Goal: Register for event/course

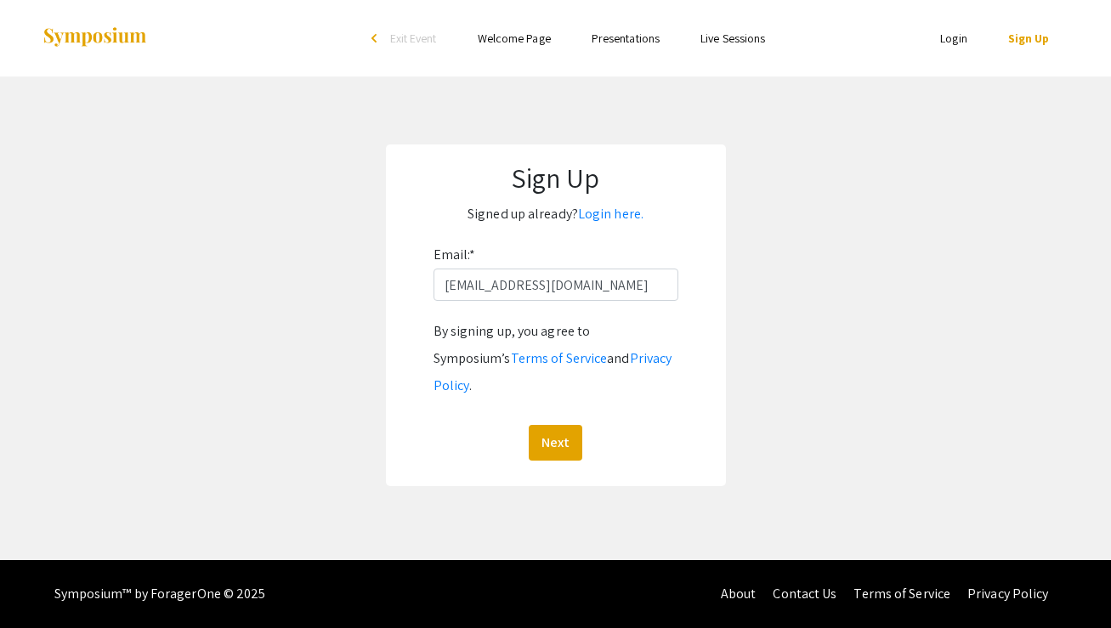
type input "[EMAIL_ADDRESS][DOMAIN_NAME]"
click at [529, 425] on button "Next" at bounding box center [556, 443] width 54 height 36
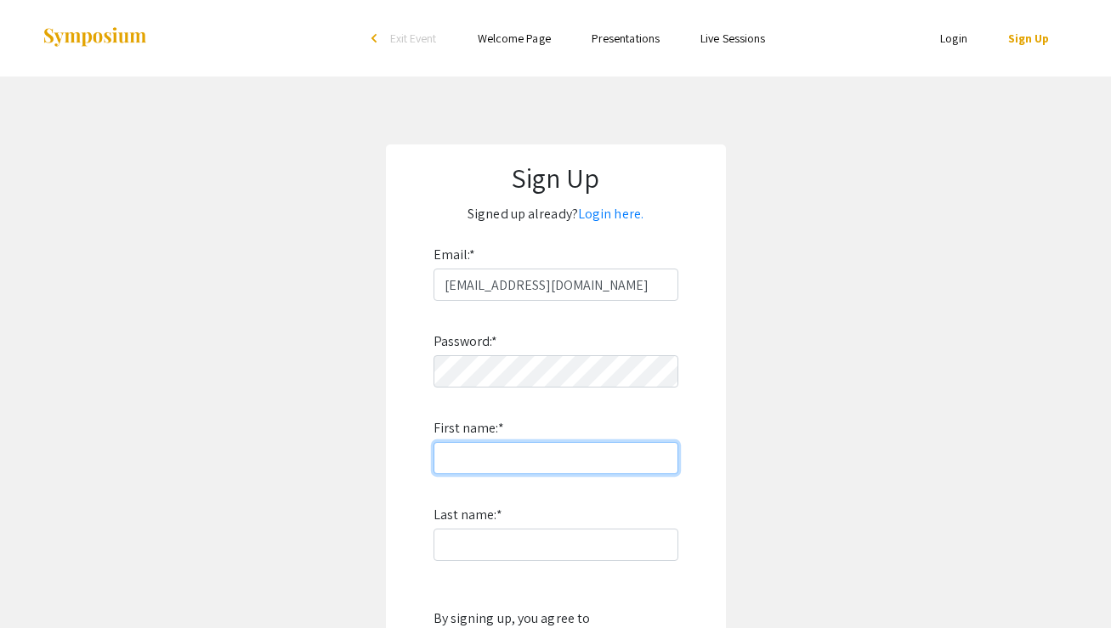
click at [599, 474] on input "First name: *" at bounding box center [556, 458] width 245 height 32
type input "[PERSON_NAME]"
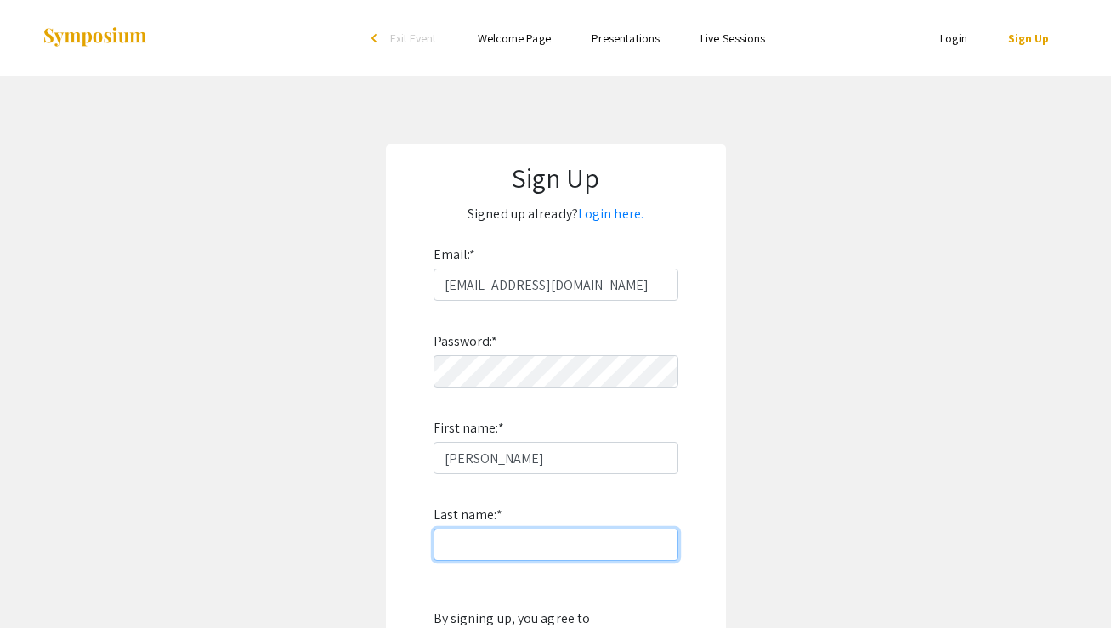
click at [570, 542] on input "Last name: *" at bounding box center [556, 545] width 245 height 32
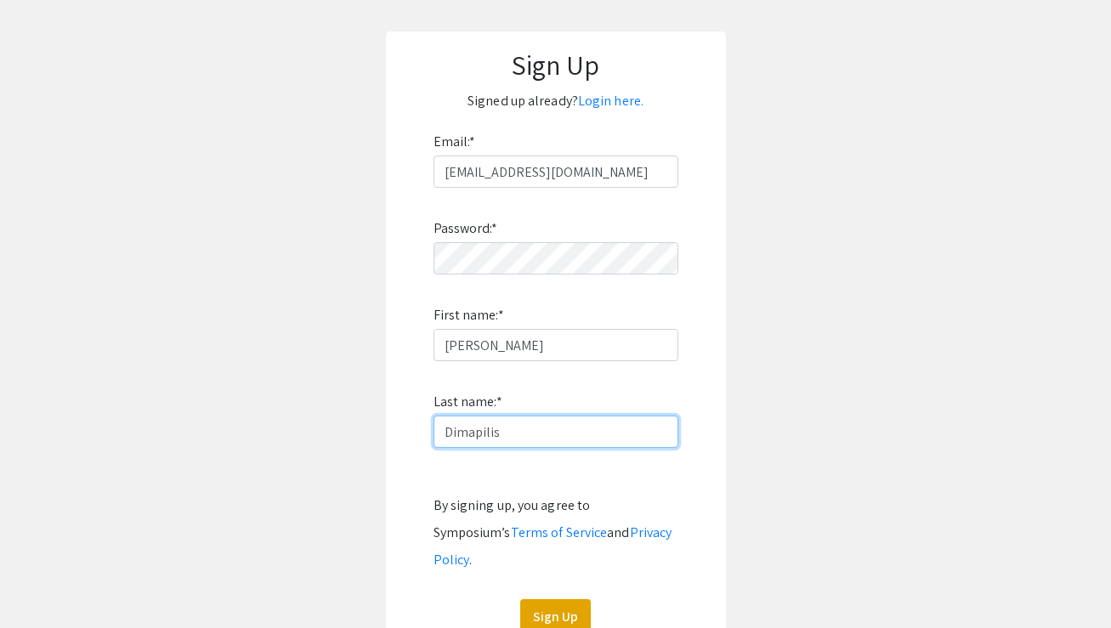
scroll to position [188, 0]
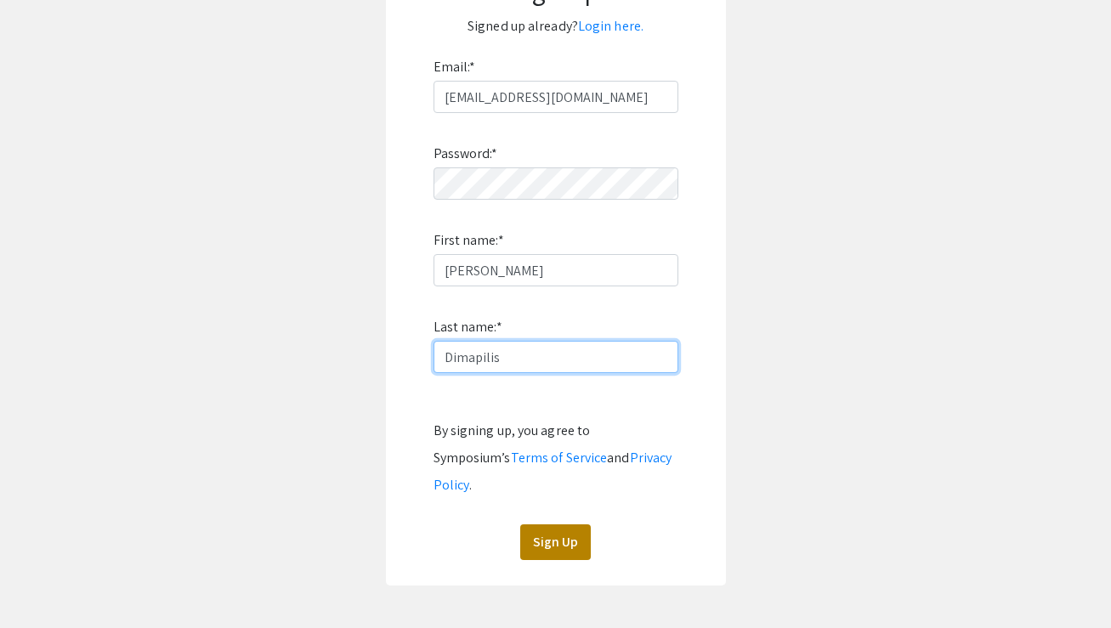
type input "Dimapilis"
click at [551, 525] on button "Sign Up" at bounding box center [555, 543] width 71 height 36
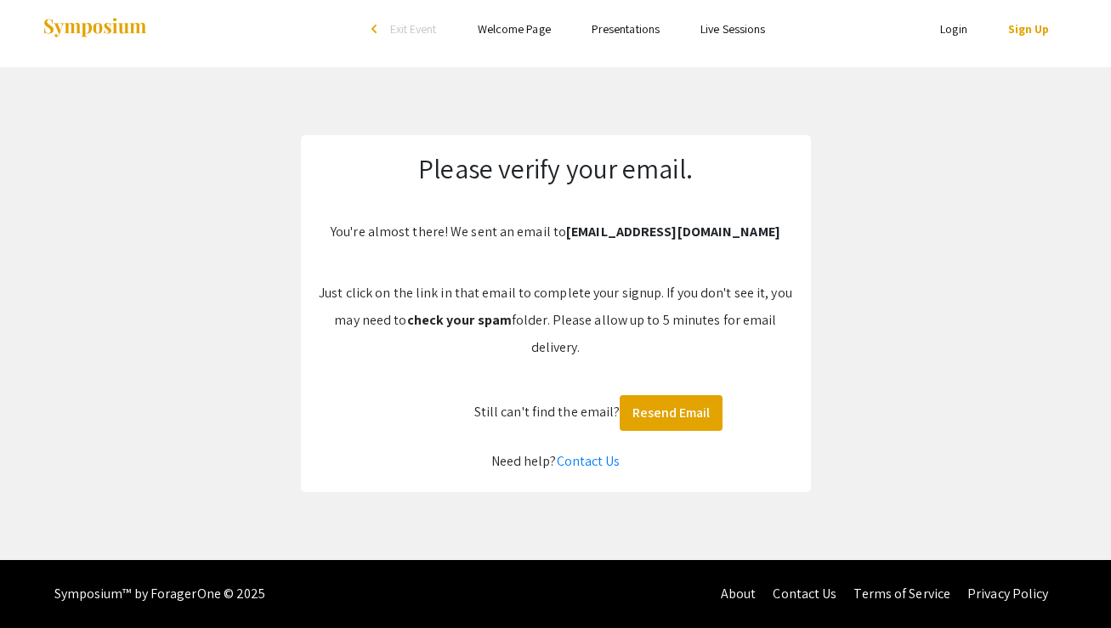
scroll to position [9, 0]
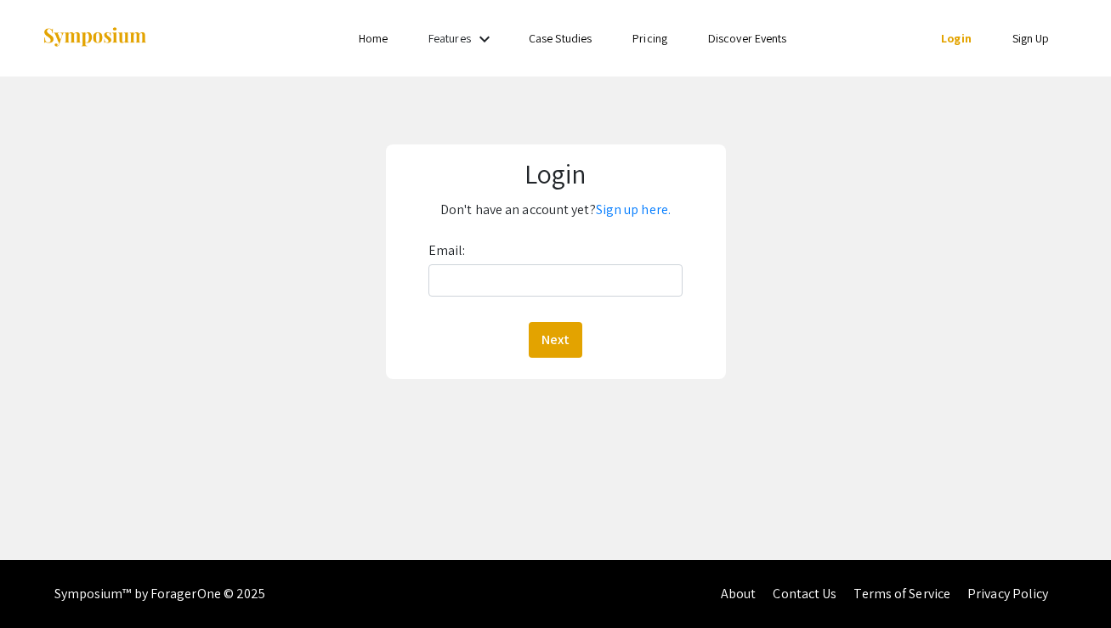
click at [286, 389] on div "Login Don't have an account yet? Sign up here. Email: Next" at bounding box center [555, 262] width 1137 height 371
click at [526, 283] on input "Email:" at bounding box center [555, 280] width 254 height 32
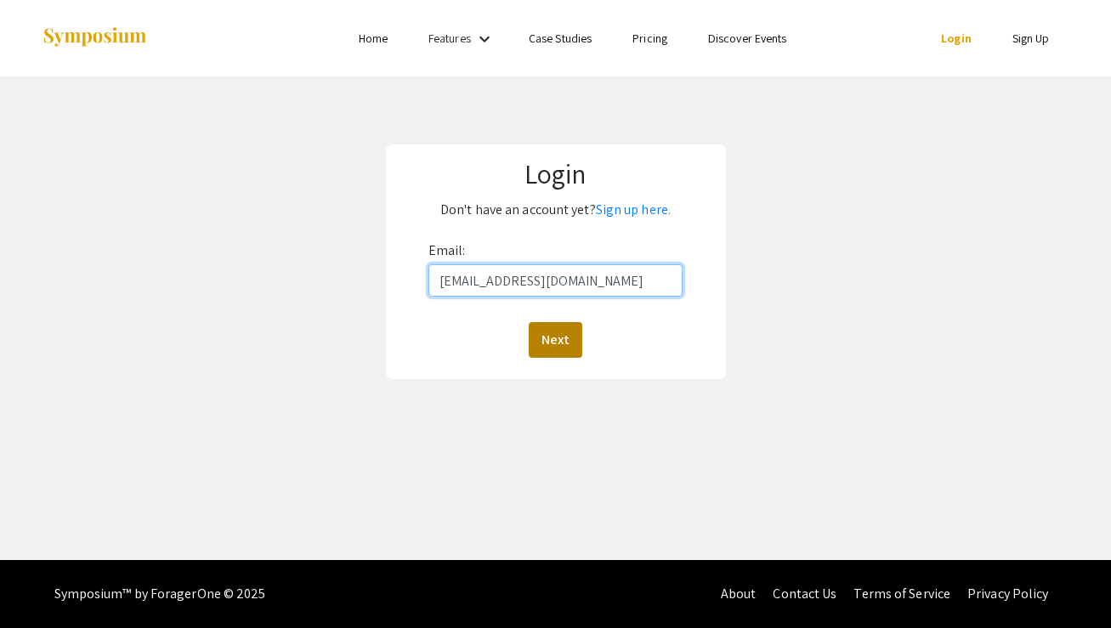
type input "[EMAIL_ADDRESS][DOMAIN_NAME]"
click at [564, 343] on button "Next" at bounding box center [556, 340] width 54 height 36
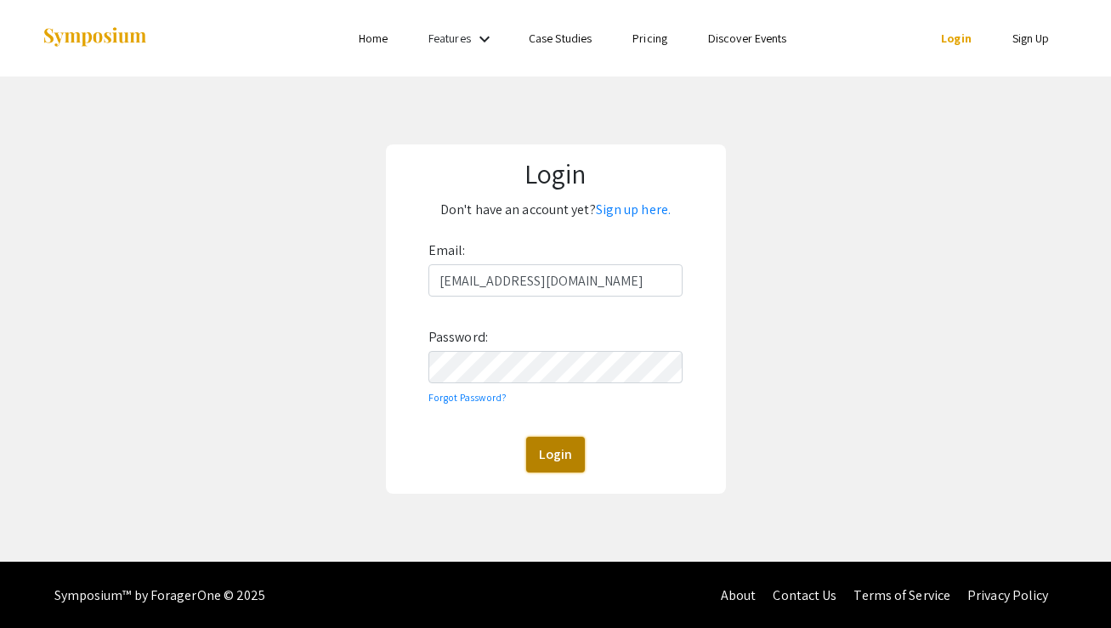
click at [559, 445] on button "Login" at bounding box center [555, 455] width 59 height 36
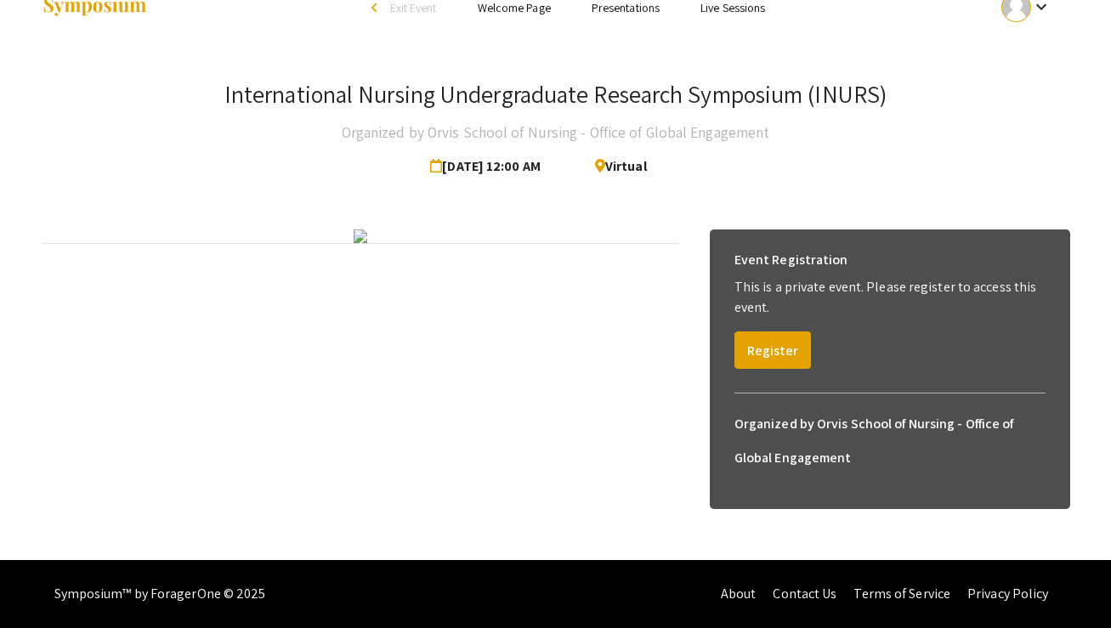
scroll to position [88, 0]
click at [756, 332] on button "Register" at bounding box center [772, 350] width 77 height 37
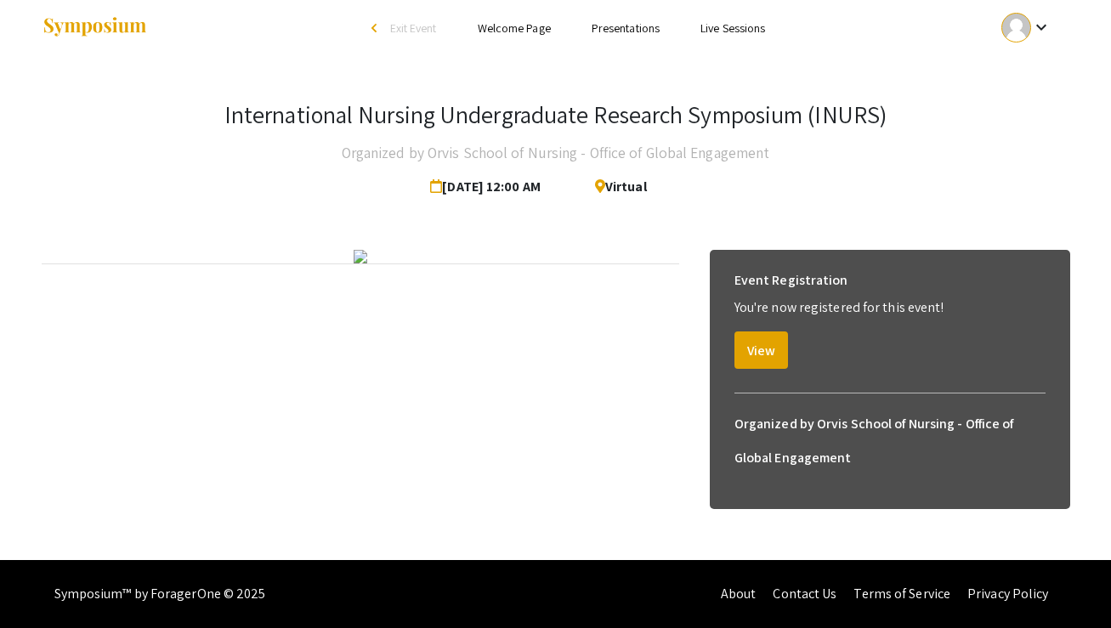
scroll to position [0, 0]
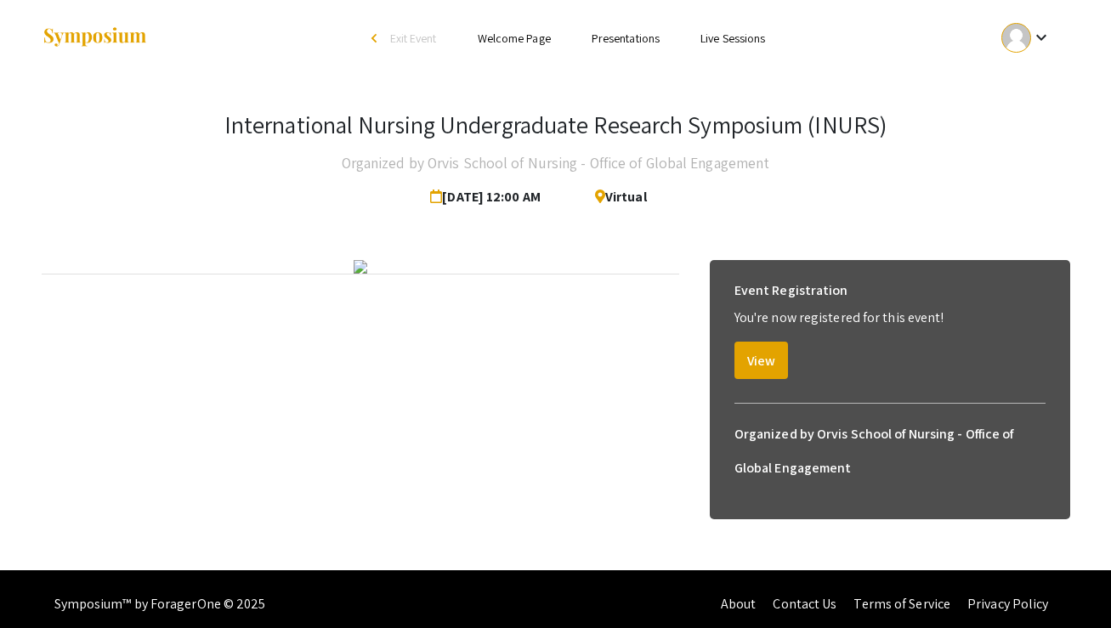
click at [367, 274] on img at bounding box center [361, 267] width 14 height 14
click at [566, 111] on h3 "International Nursing Undergraduate Research Symposium (INURS)" at bounding box center [555, 125] width 662 height 29
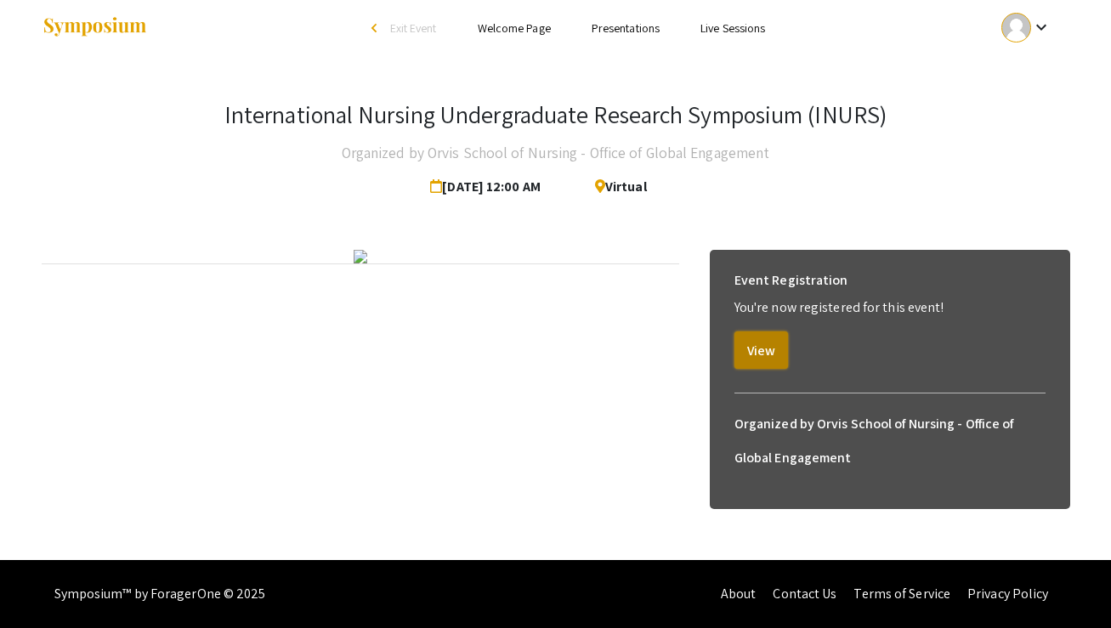
click at [753, 332] on button "View" at bounding box center [761, 350] width 54 height 37
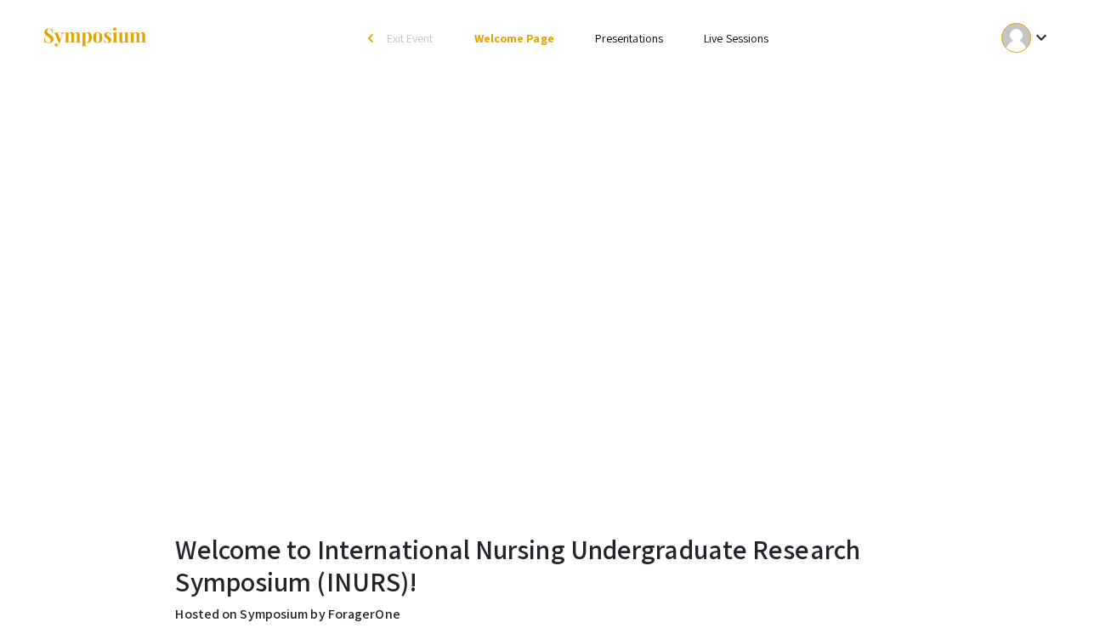
click at [628, 40] on link "Presentations" at bounding box center [629, 38] width 68 height 15
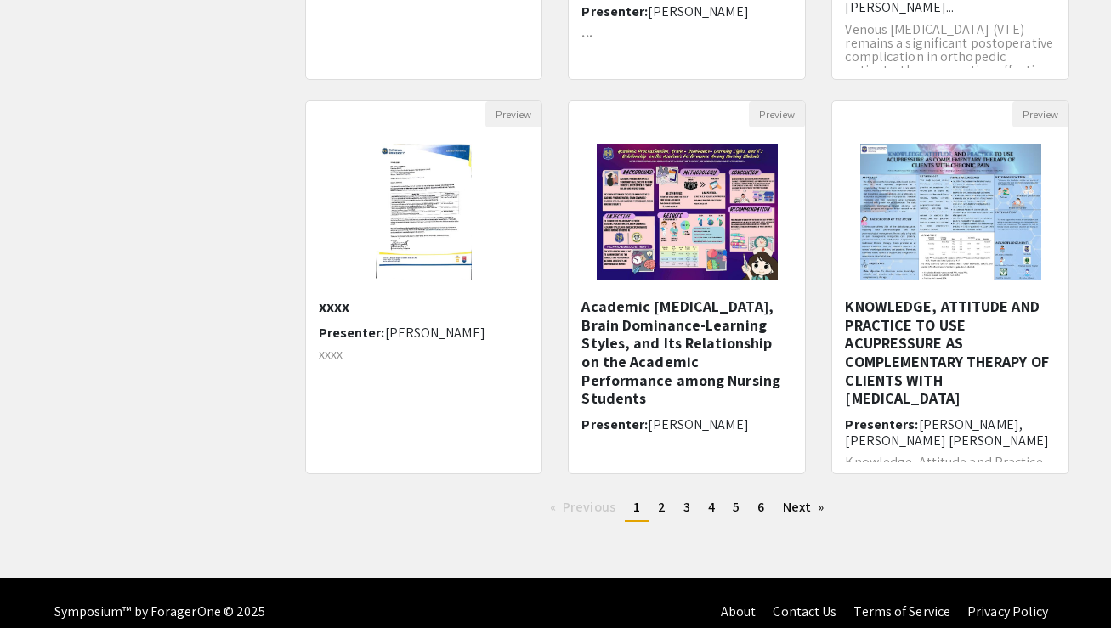
scroll to position [499, 0]
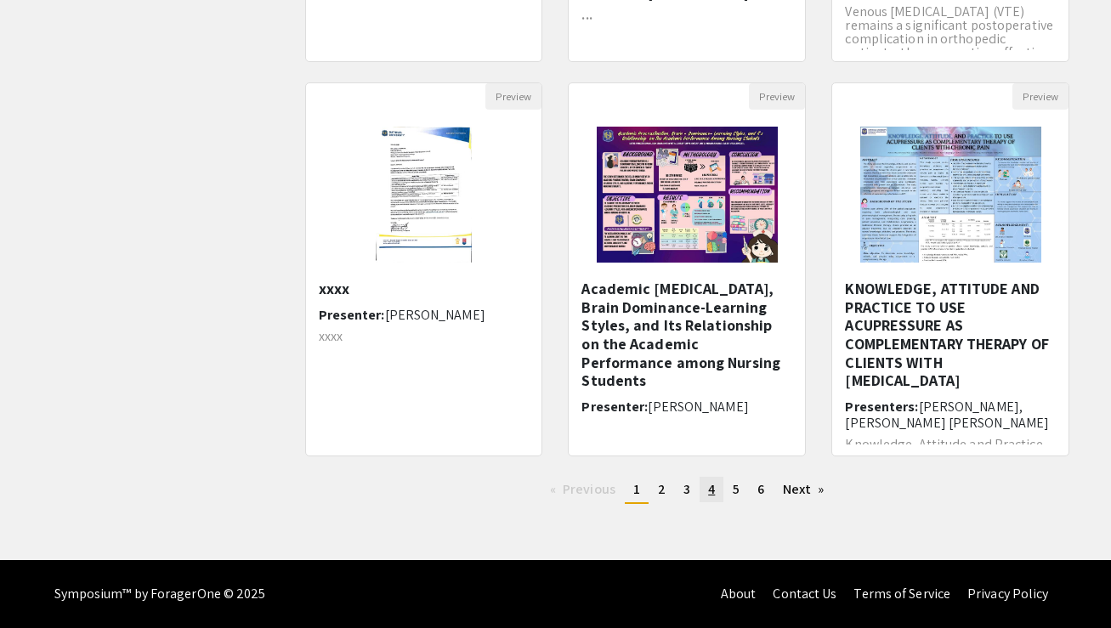
click at [700, 489] on link "page 4" at bounding box center [712, 490] width 24 height 26
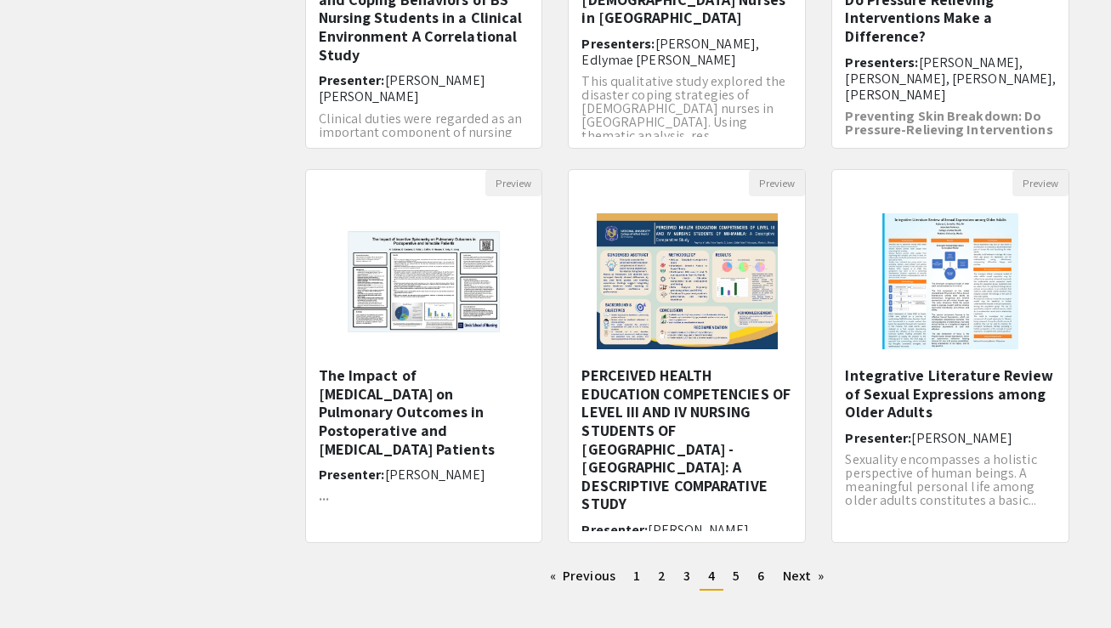
scroll to position [499, 0]
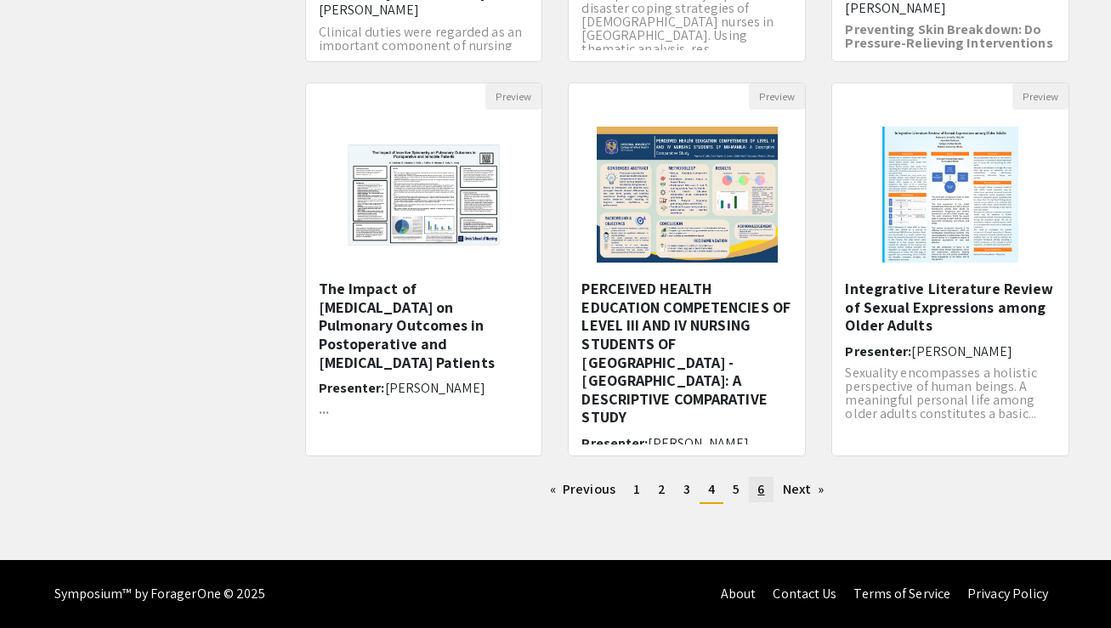
click at [757, 483] on span "6" at bounding box center [760, 489] width 7 height 18
